Goal: Transaction & Acquisition: Purchase product/service

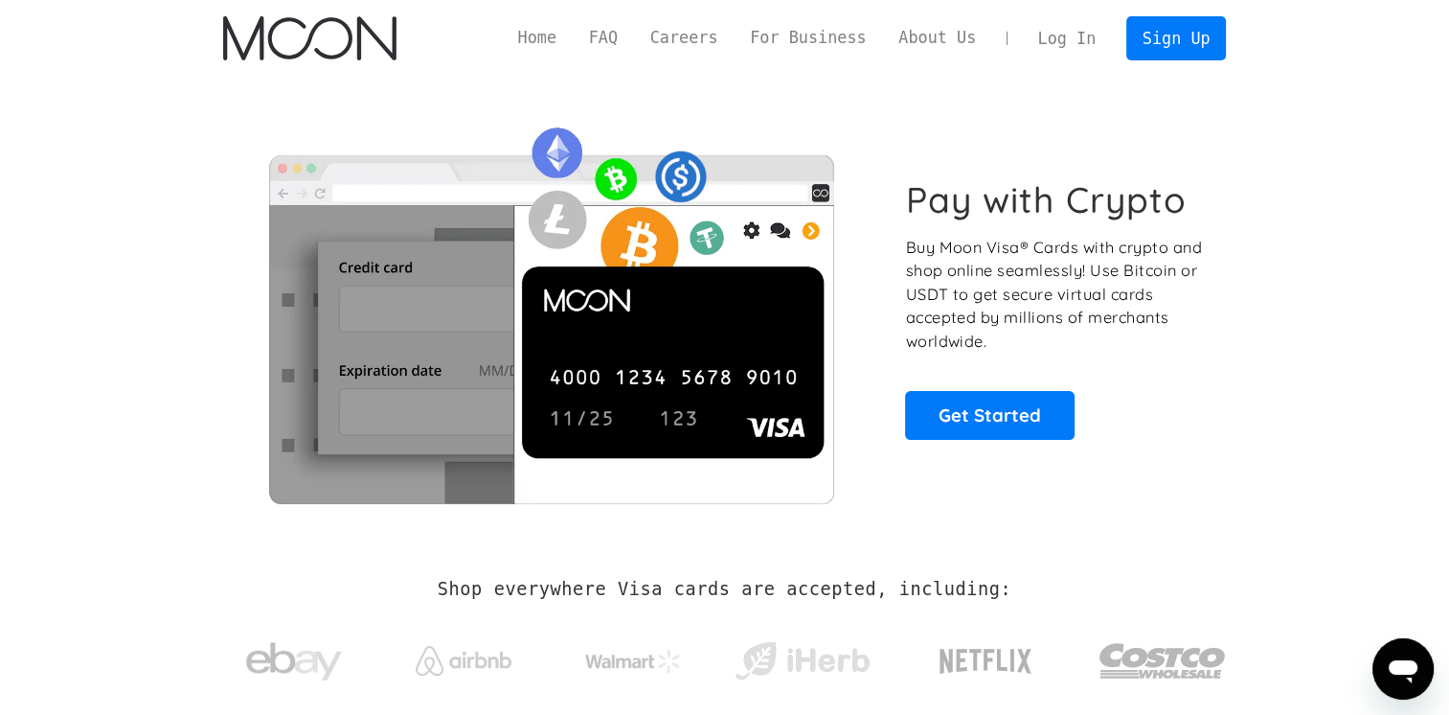
click at [1180, 451] on div "Pay with Crypto Buy Moon Visa® Cards with crypto and shop online seamlessly! Us…" at bounding box center [725, 308] width 1004 height 389
click at [997, 414] on link "Get Started" at bounding box center [990, 415] width 170 height 48
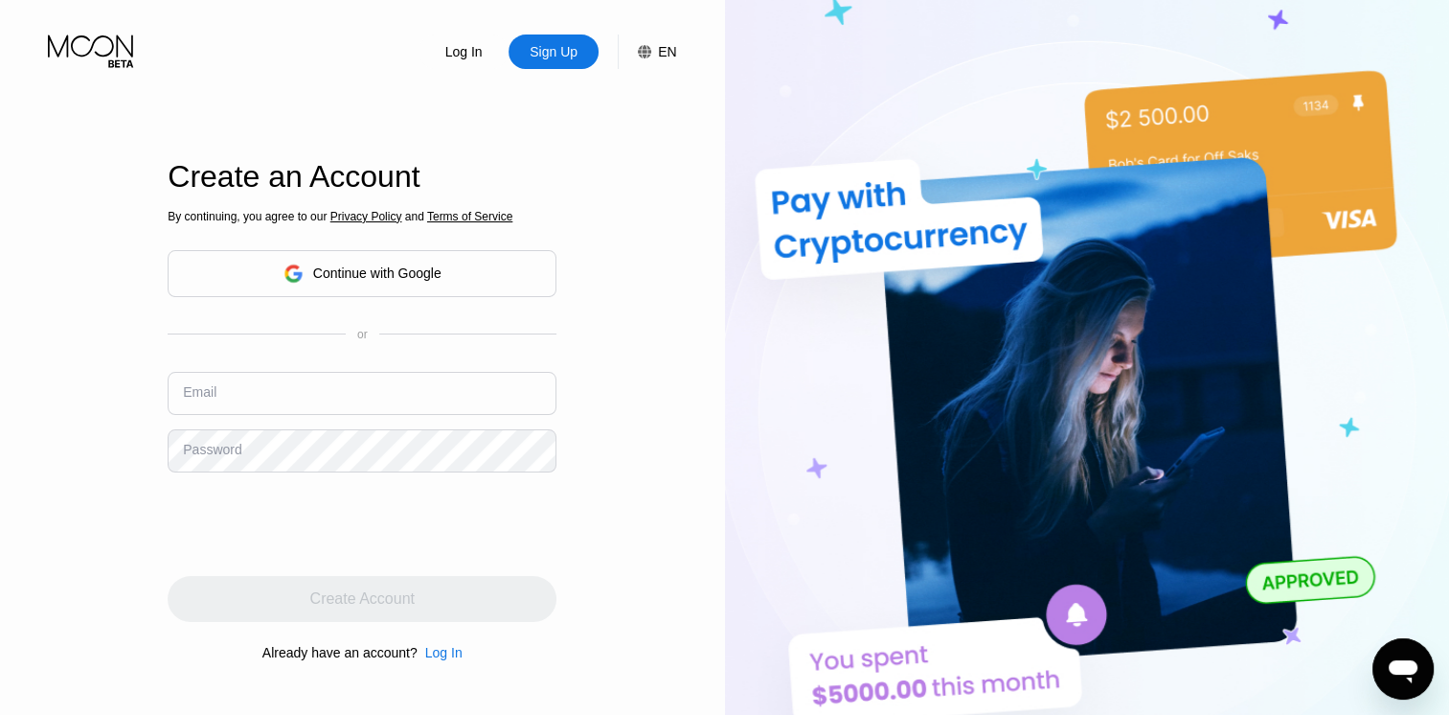
click at [369, 377] on input "text" at bounding box center [362, 393] width 389 height 43
type input "l"
type input "[EMAIL_ADDRESS][DOMAIN_NAME]"
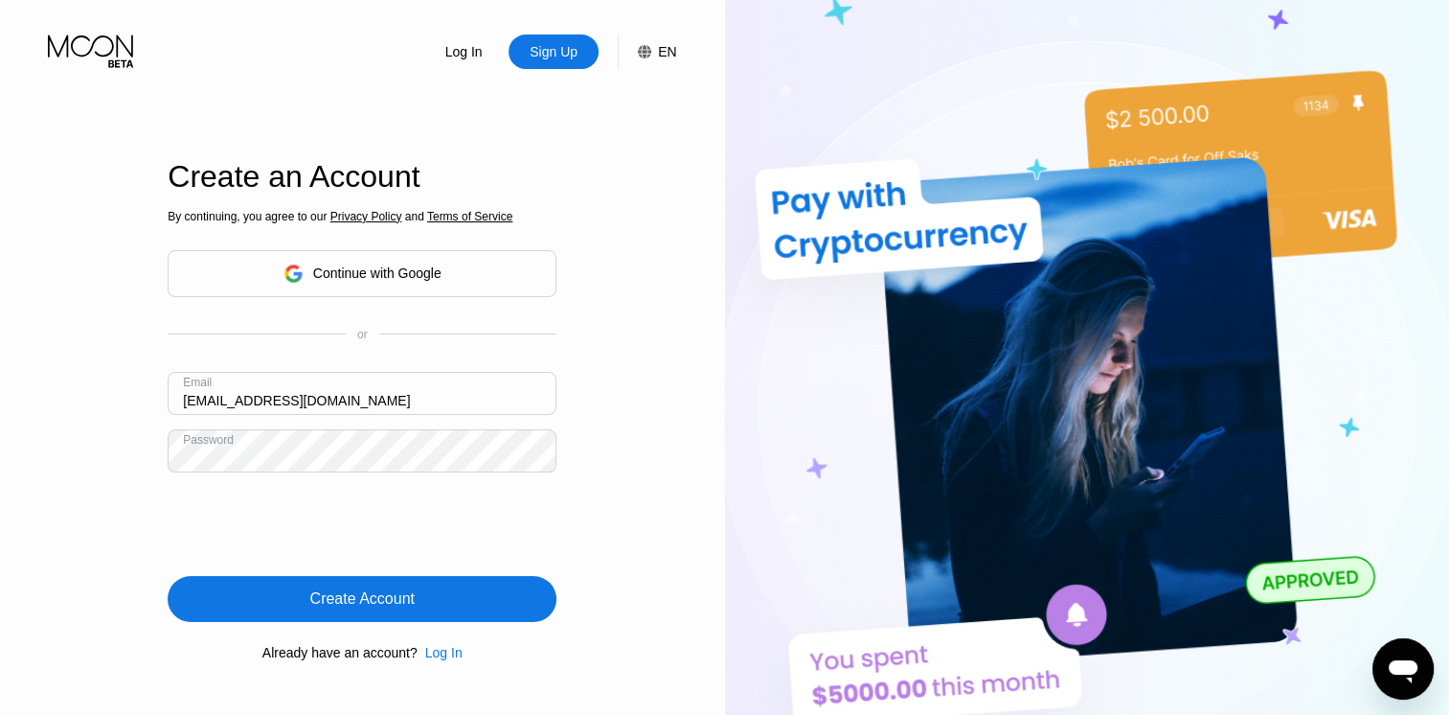
click at [410, 586] on div "Create Account" at bounding box center [362, 599] width 389 height 46
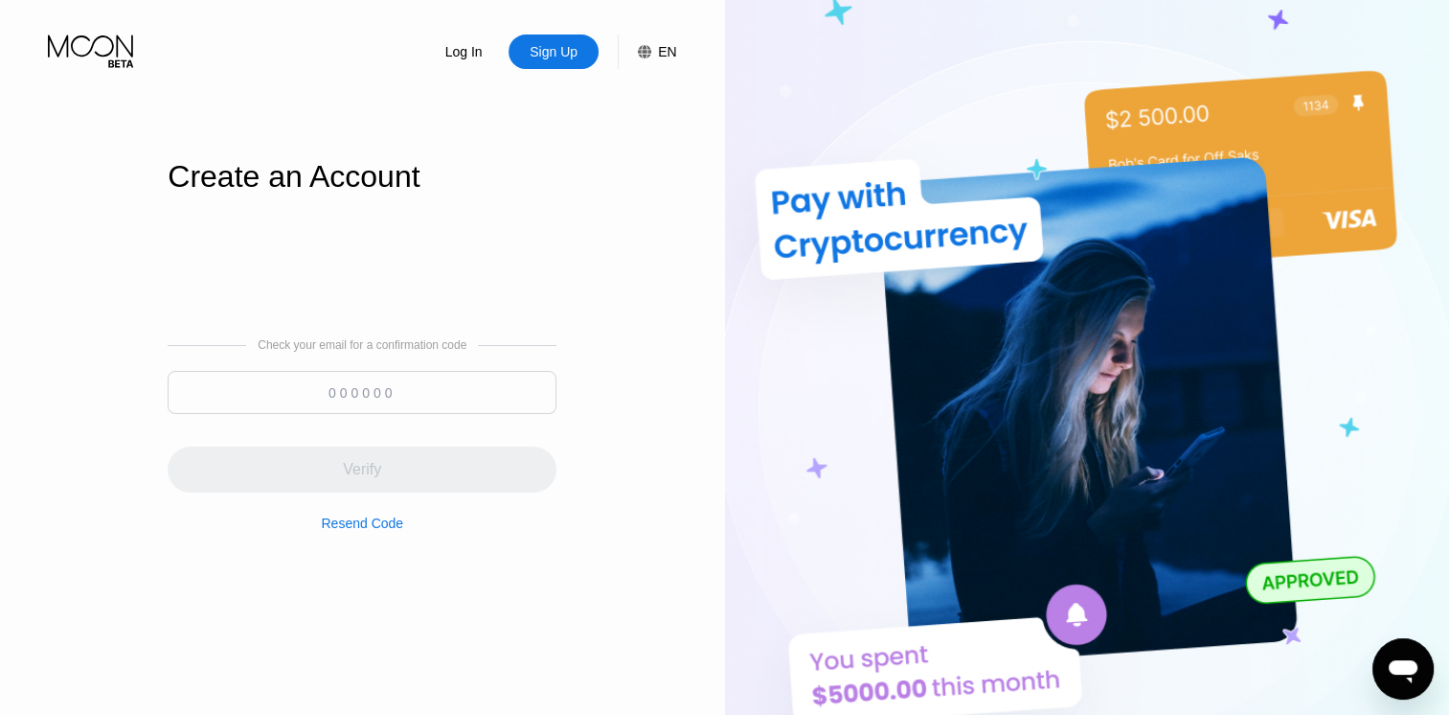
click at [359, 387] on input at bounding box center [362, 392] width 389 height 43
paste input "778903"
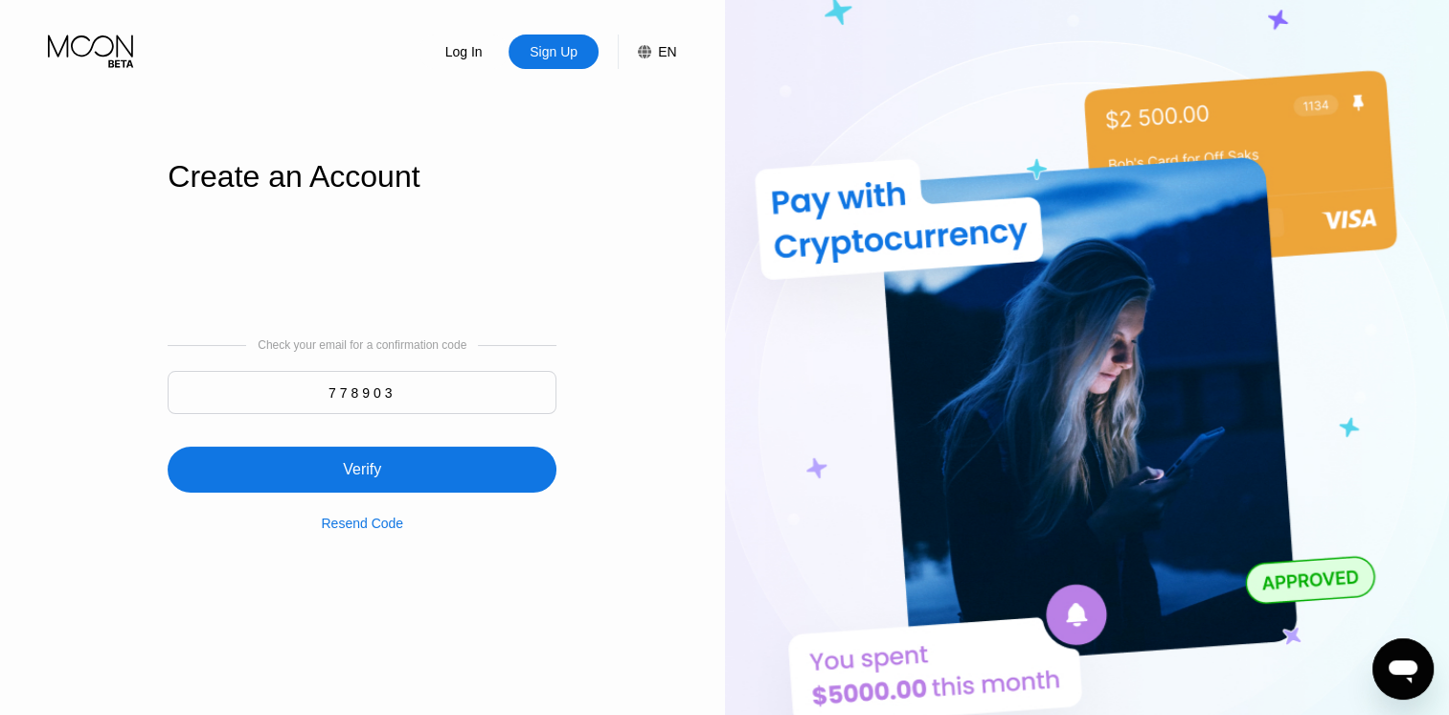
type input "778903"
click at [399, 470] on div "Verify" at bounding box center [362, 469] width 389 height 46
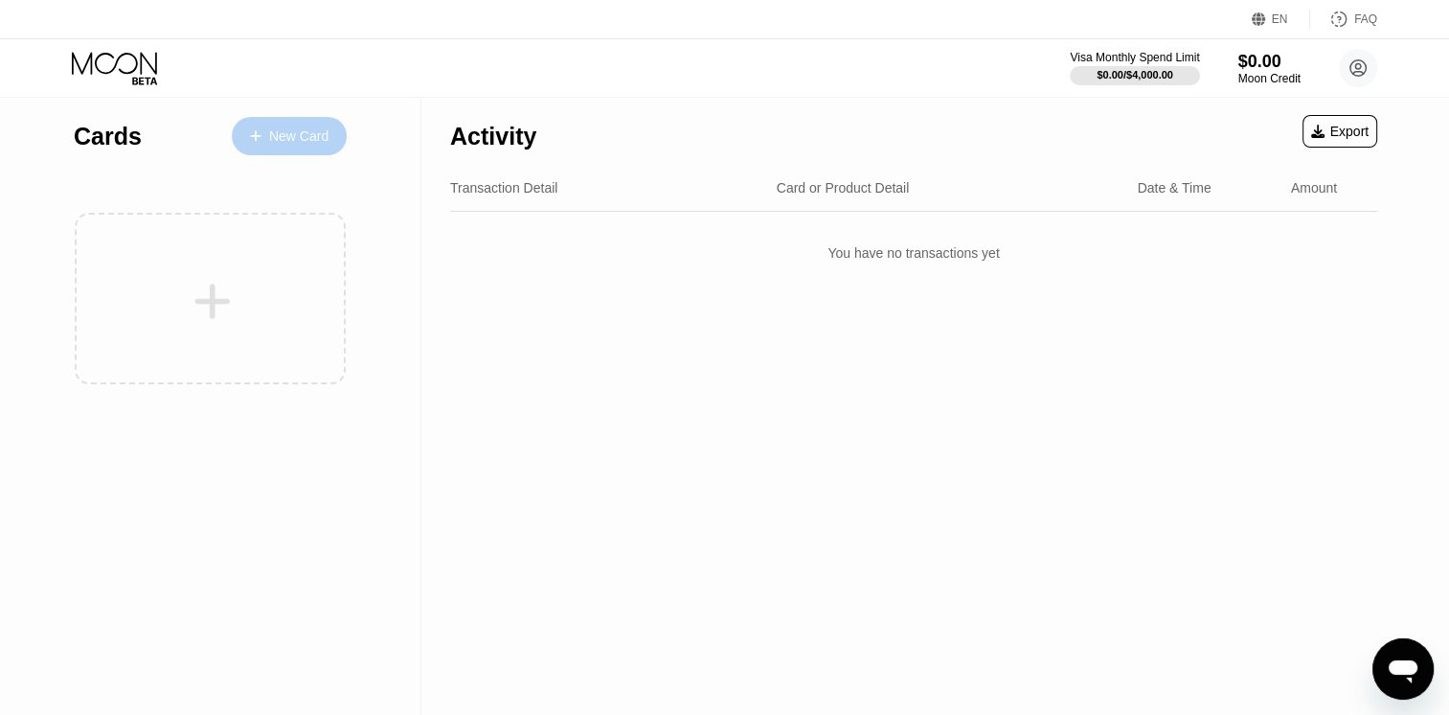
click at [294, 130] on div "New Card" at bounding box center [298, 136] width 59 height 16
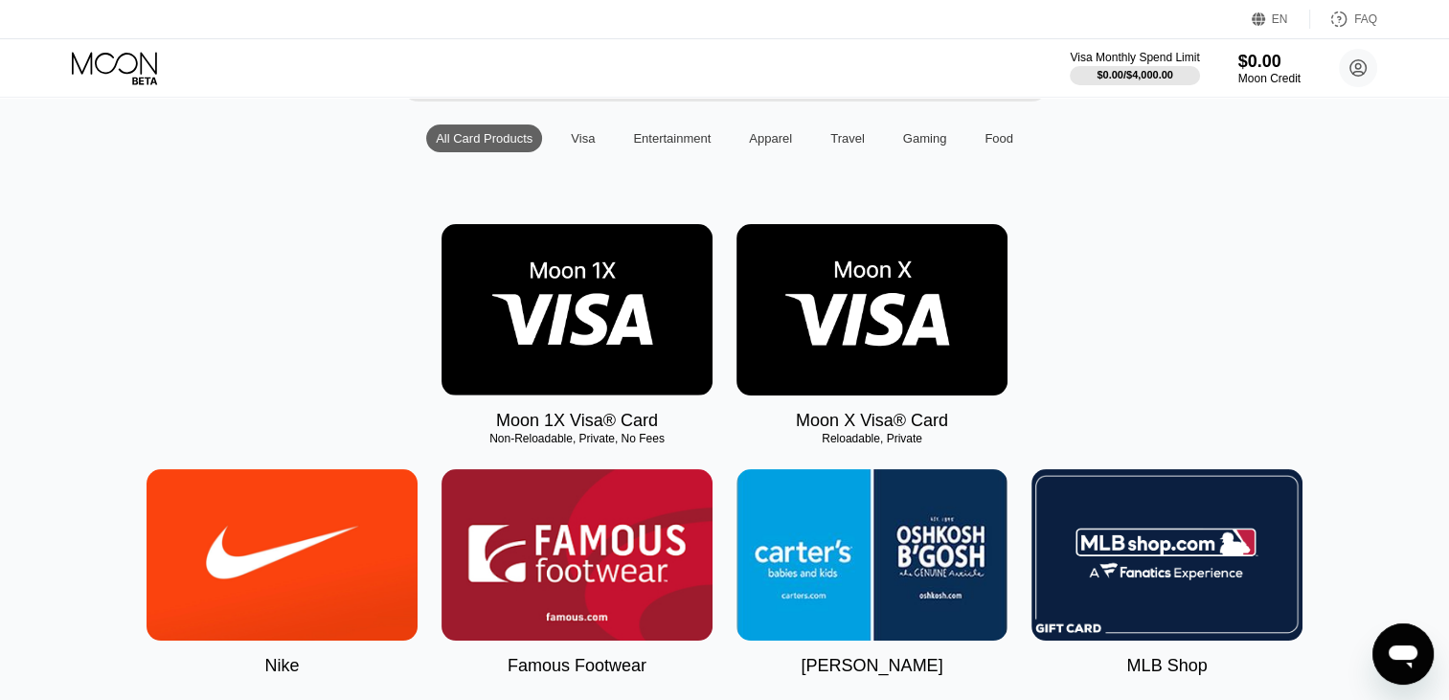
scroll to position [178, 0]
